Goal: Task Accomplishment & Management: Manage account settings

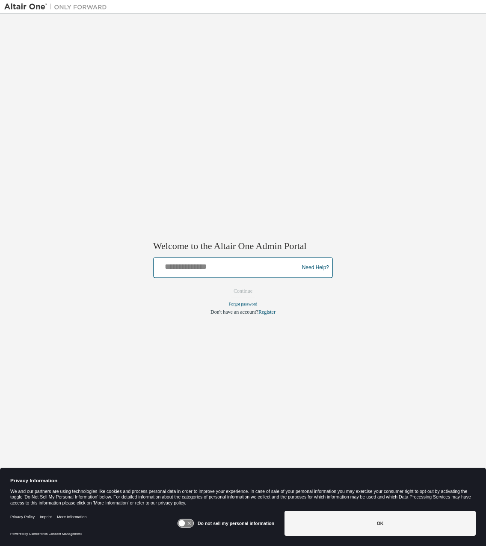
click at [194, 263] on input "text" at bounding box center [227, 266] width 141 height 12
type input "**********"
click at [248, 290] on button "Continue" at bounding box center [243, 291] width 37 height 13
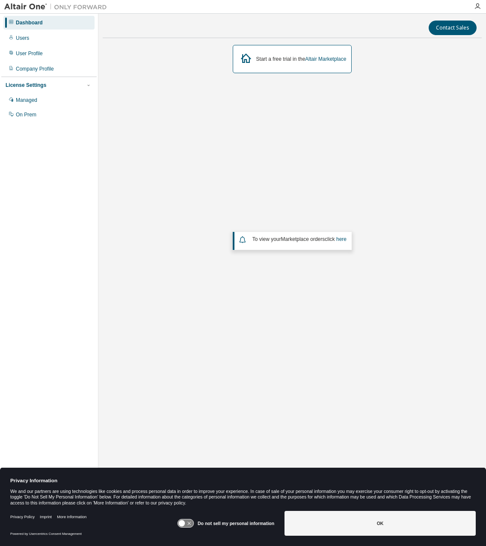
click at [191, 521] on icon at bounding box center [186, 524] width 16 height 8
click at [338, 519] on button "OK" at bounding box center [380, 523] width 191 height 25
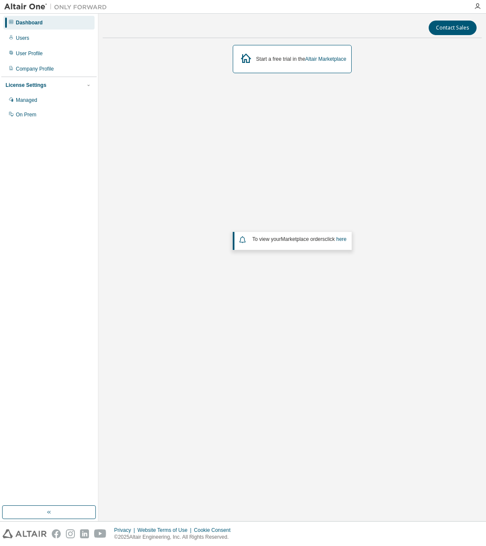
click at [30, 68] on div "Company Profile" at bounding box center [35, 69] width 38 height 7
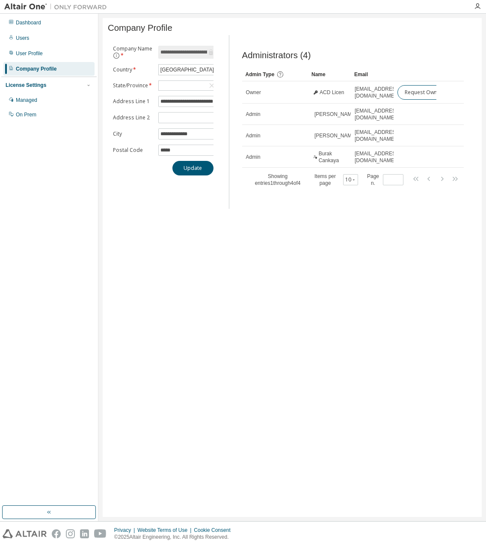
click at [28, 104] on div "Managed" at bounding box center [48, 100] width 91 height 14
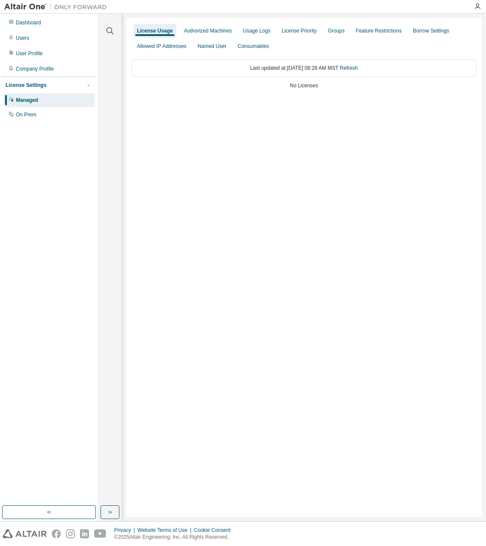
click at [214, 33] on div "Authorized Machines" at bounding box center [208, 30] width 48 height 7
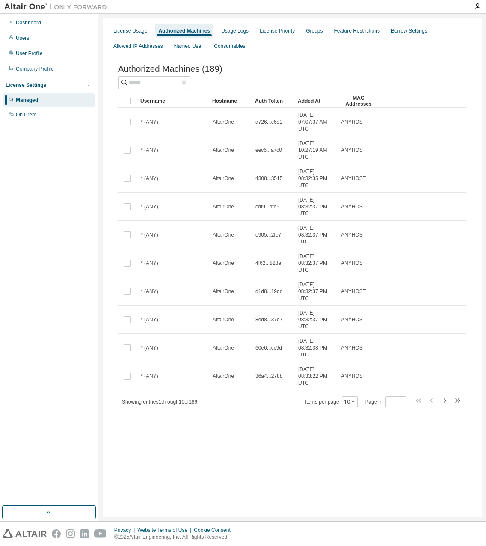
click at [274, 33] on div "License Priority" at bounding box center [277, 30] width 35 height 7
